Goal: Communication & Community: Participate in discussion

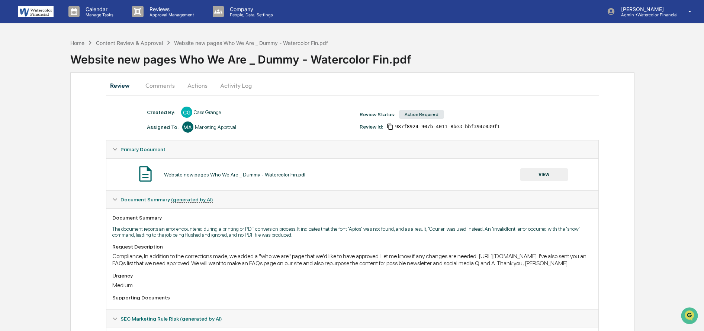
scroll to position [8, 0]
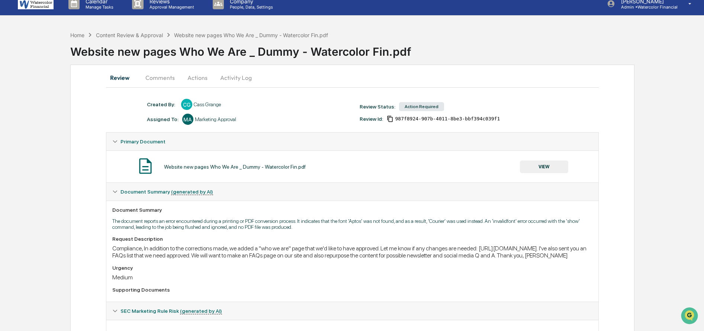
click at [159, 77] on button "Comments" at bounding box center [159, 78] width 41 height 18
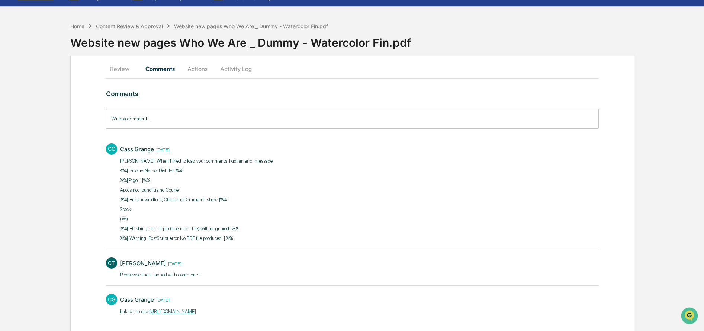
scroll to position [44, 0]
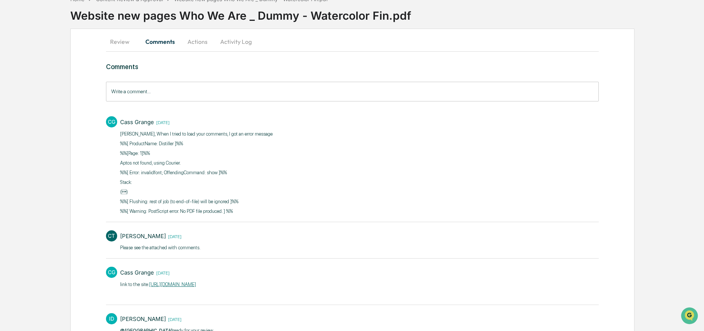
click at [128, 93] on input "Write a comment..." at bounding box center [352, 92] width 493 height 20
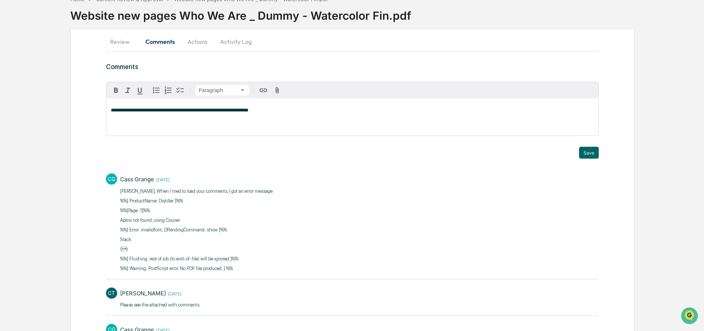
click at [262, 110] on p "**********" at bounding box center [352, 110] width 483 height 5
click at [585, 151] on button "Save" at bounding box center [589, 153] width 20 height 12
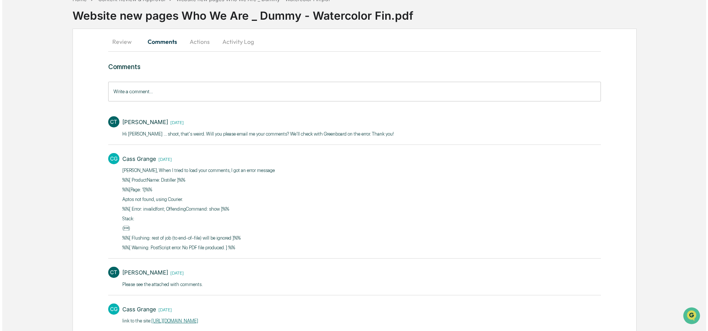
scroll to position [0, 0]
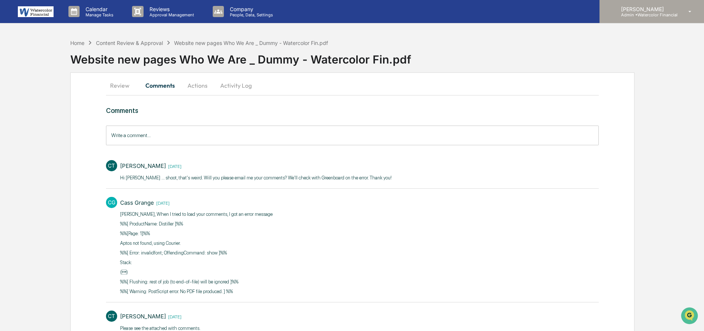
click at [630, 10] on p "[PERSON_NAME]" at bounding box center [646, 9] width 62 height 6
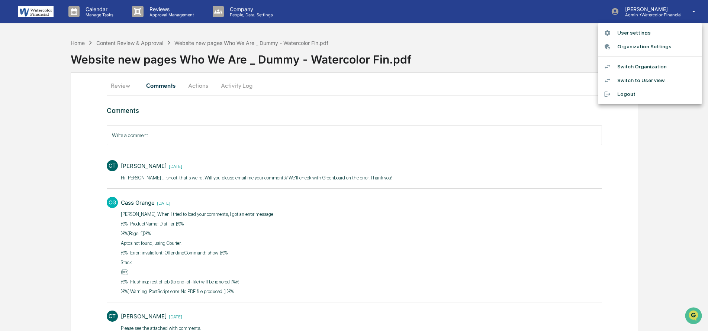
click at [621, 67] on li "Switch Organization" at bounding box center [650, 67] width 104 height 14
